Goal: Task Accomplishment & Management: Complete application form

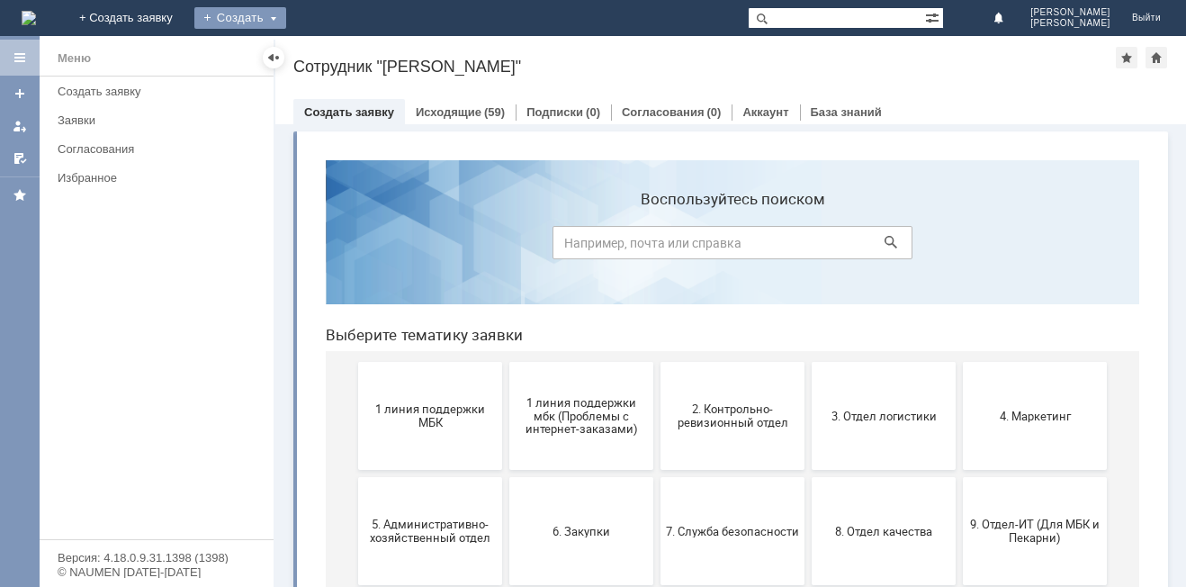
click at [286, 22] on div "Создать" at bounding box center [240, 18] width 92 height 22
click at [335, 47] on link "Заявка" at bounding box center [266, 54] width 137 height 22
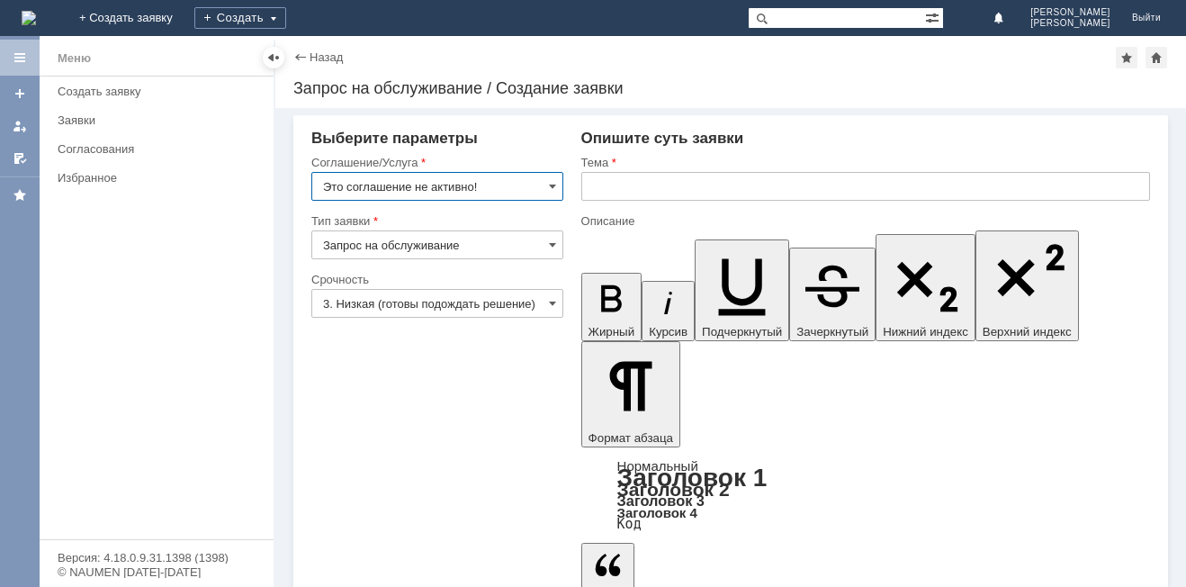
click at [471, 308] on input "3. Низкая (готовы подождать решение)" at bounding box center [437, 303] width 252 height 29
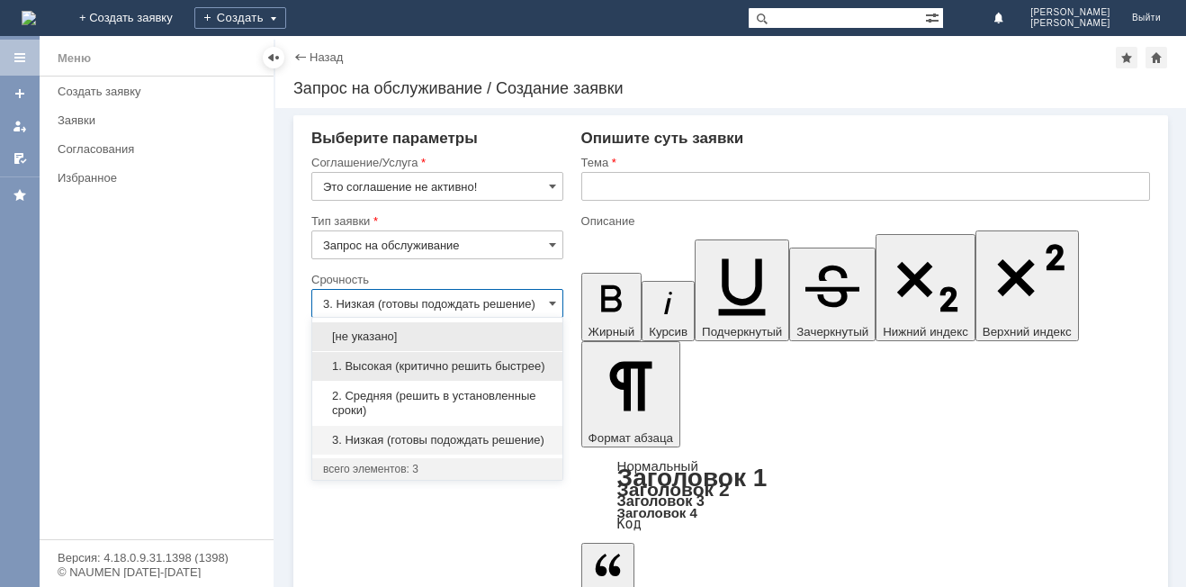
click at [448, 365] on span "1. Высокая (критично решить быстрее)" at bounding box center [437, 366] width 229 height 14
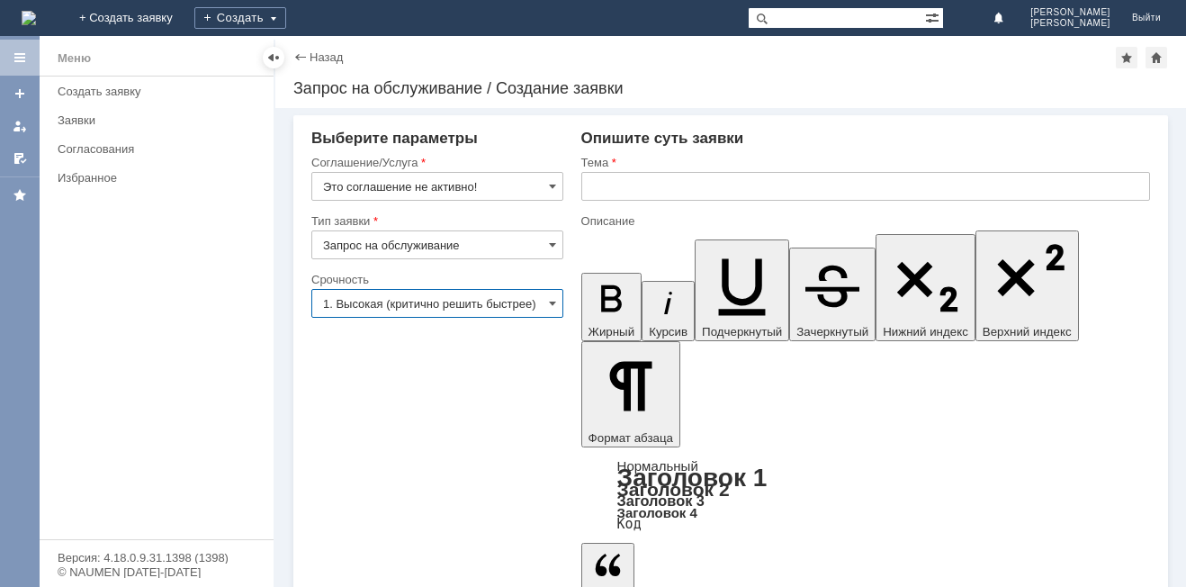
type input "1. Высокая (критично решить быстрее)"
click at [382, 240] on input "Запрос на обслуживание" at bounding box center [437, 244] width 252 height 29
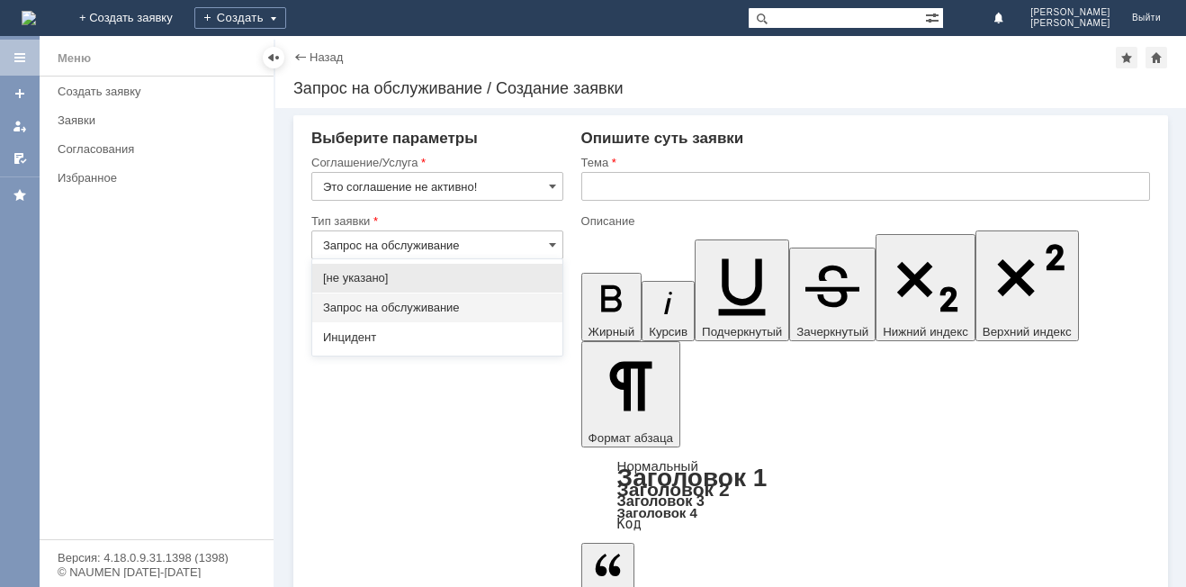
click at [382, 240] on input "Запрос на обслуживание" at bounding box center [437, 244] width 252 height 29
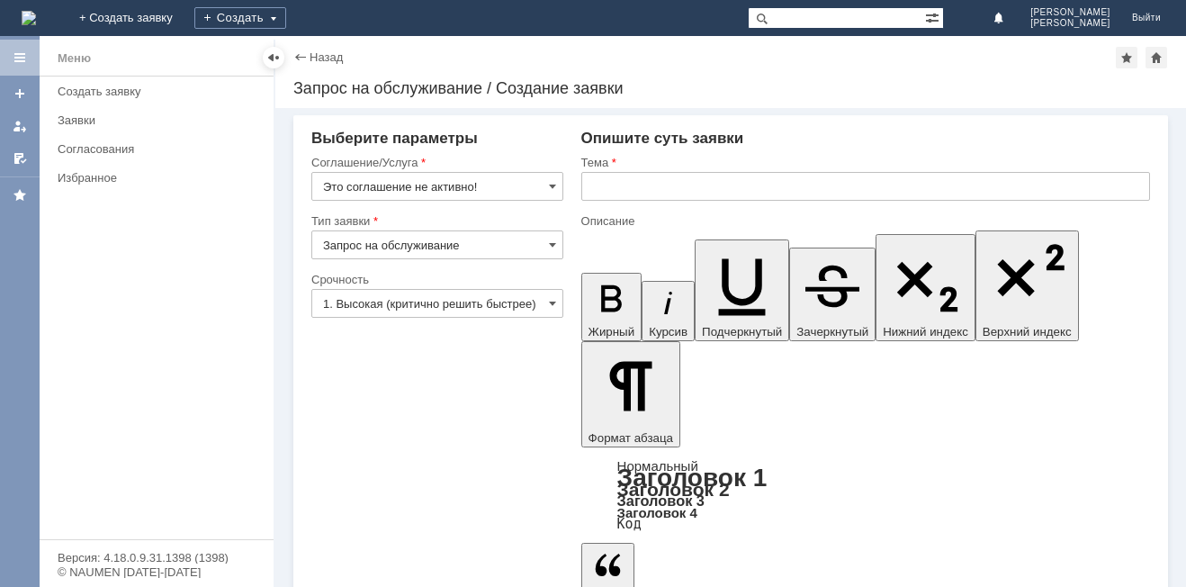
type input "Запрос на обслуживание"
click at [668, 193] on input "text" at bounding box center [865, 186] width 569 height 29
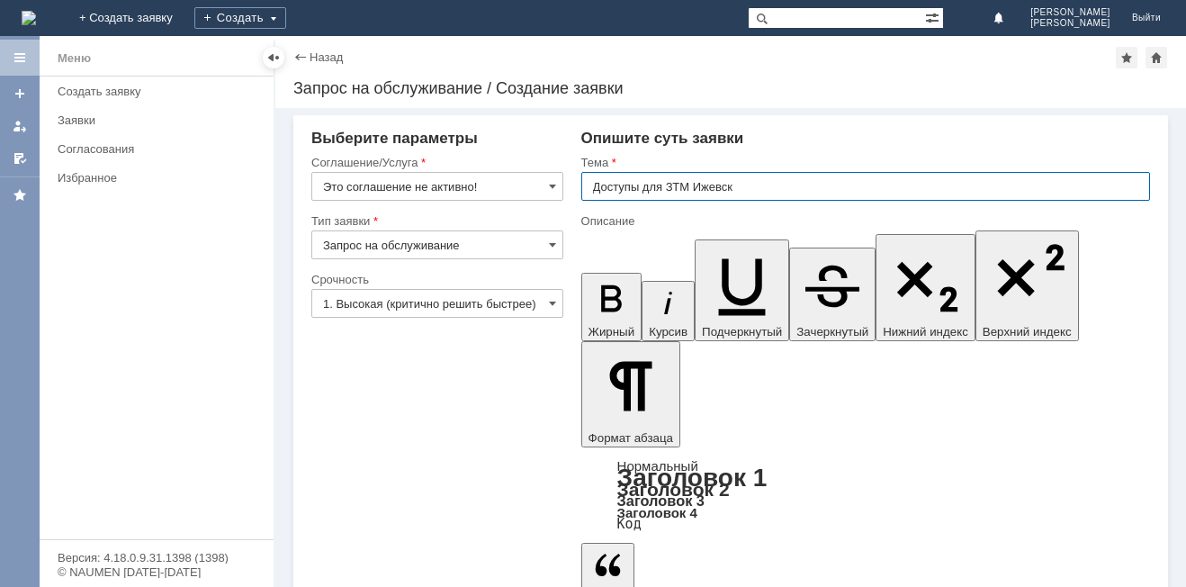
type input "Доступы для ЗТМ Ижевск"
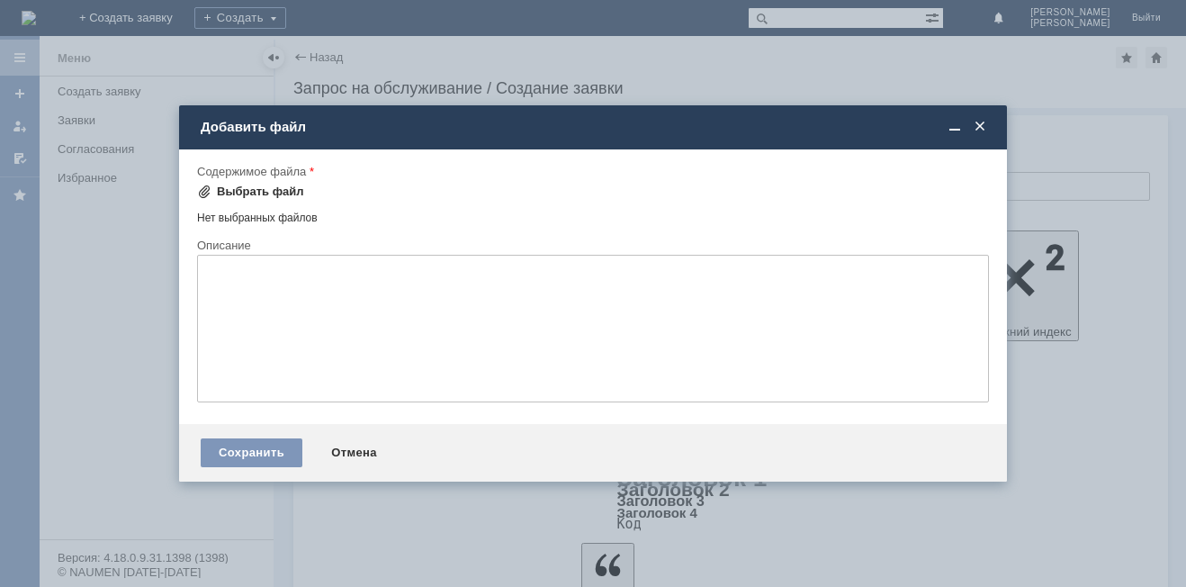
click at [232, 193] on div "Выбрать файл" at bounding box center [260, 191] width 87 height 14
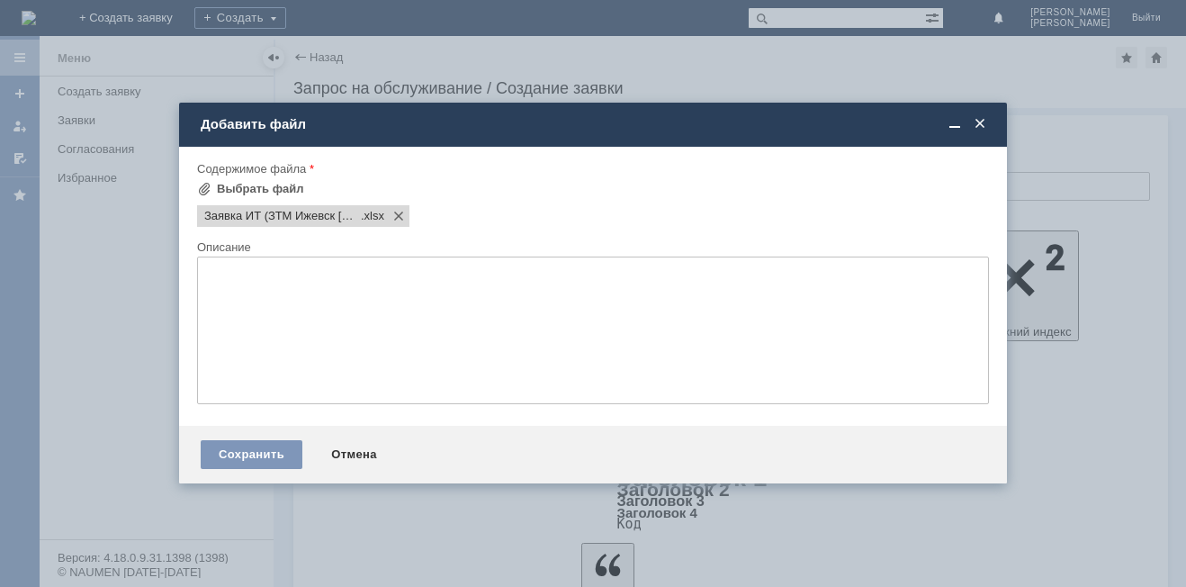
drag, startPoint x: 287, startPoint y: 324, endPoint x: 285, endPoint y: 343, distance: 19.0
click at [286, 339] on textarea at bounding box center [593, 330] width 792 height 148
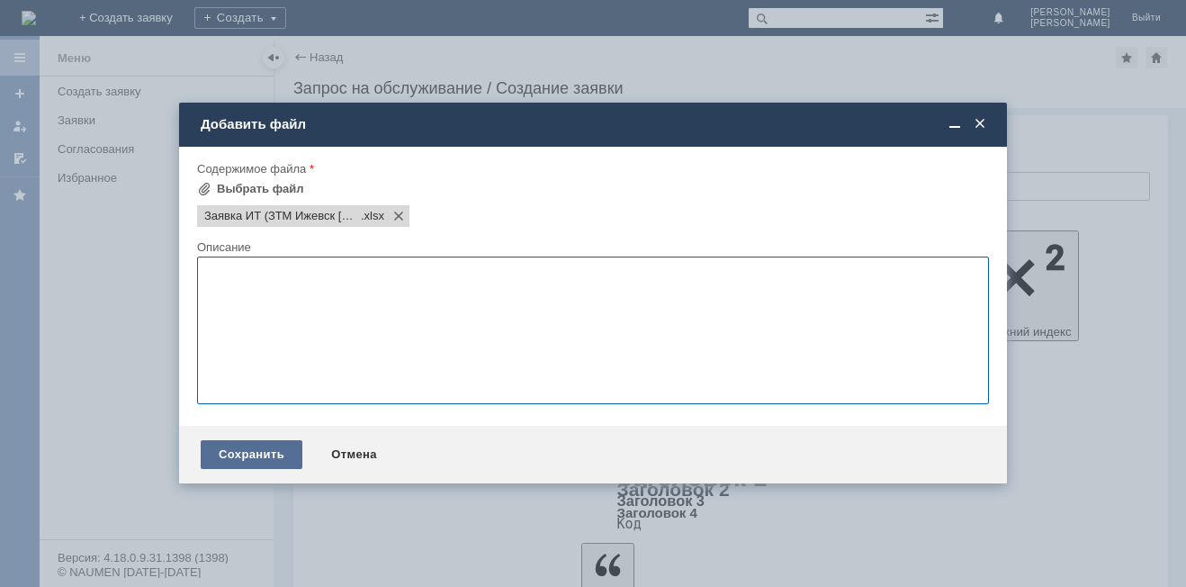
click at [274, 445] on div "Сохранить" at bounding box center [252, 454] width 102 height 29
